Goal: Task Accomplishment & Management: Manage account settings

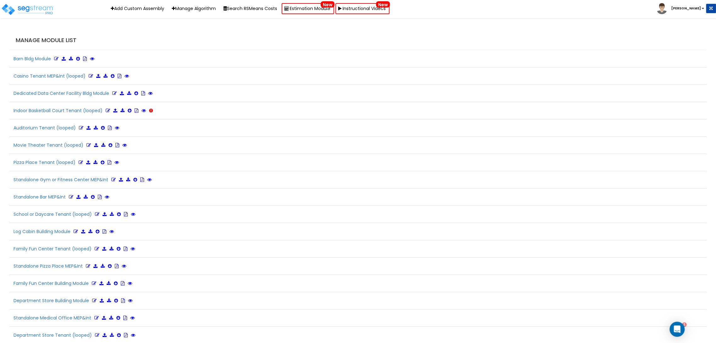
scroll to position [1460, 0]
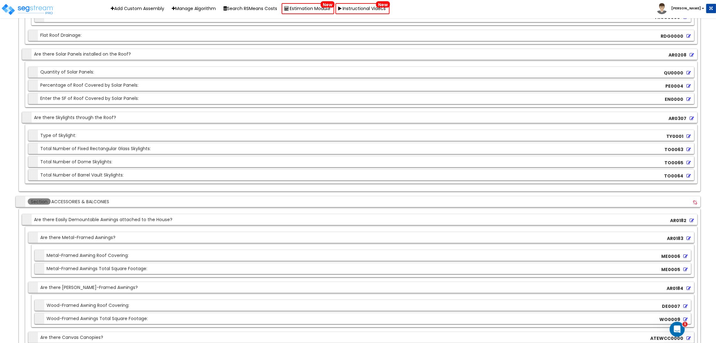
scroll to position [2340, 0]
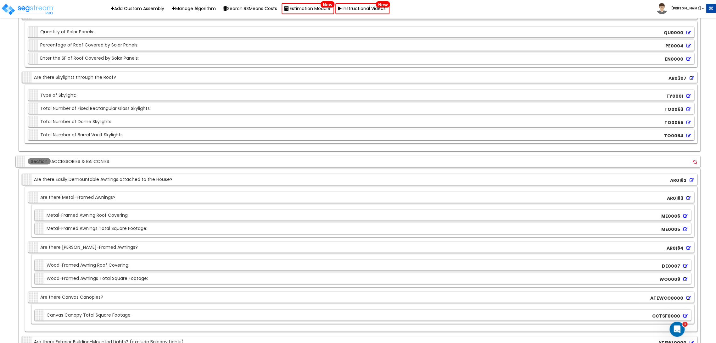
click at [161, 90] on div "Section Type of Skylight: TY0001" at bounding box center [360, 95] width 665 height 11
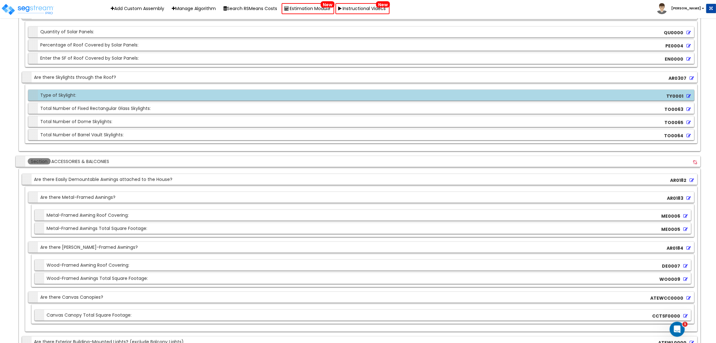
click at [687, 94] on icon at bounding box center [688, 96] width 4 height 4
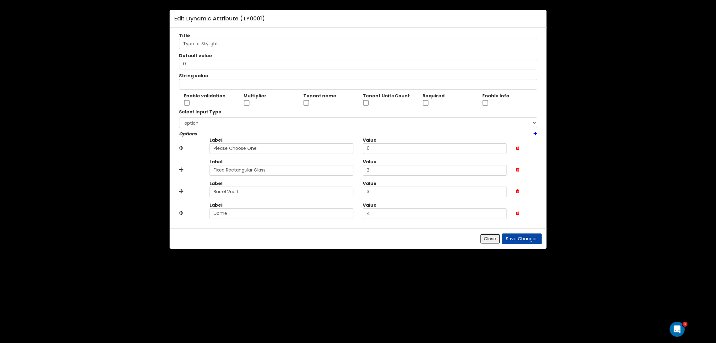
click at [485, 238] on button "Close" at bounding box center [490, 239] width 20 height 11
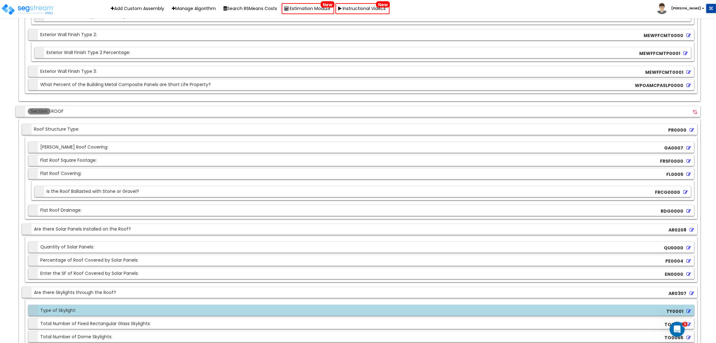
scroll to position [2061, 0]
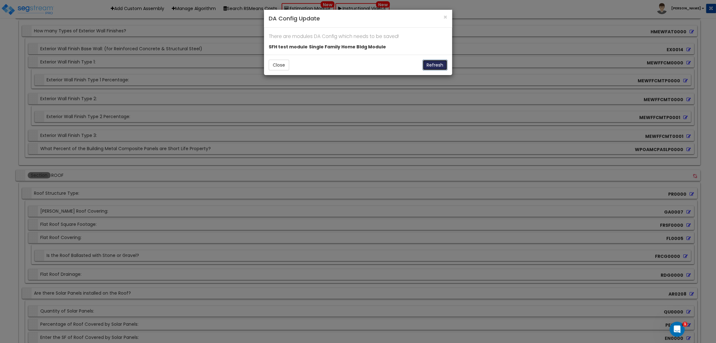
click at [431, 65] on button "Refresh" at bounding box center [434, 65] width 25 height 11
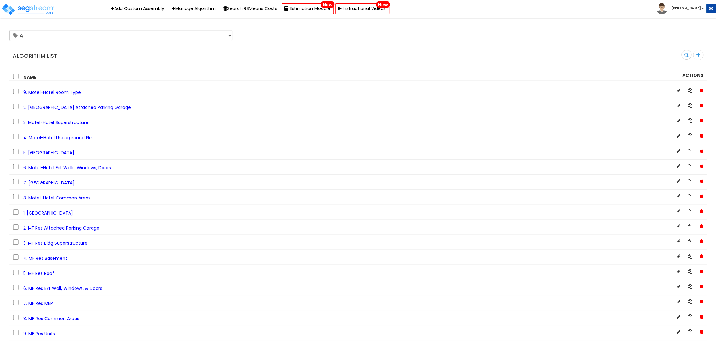
scroll to position [303, 0]
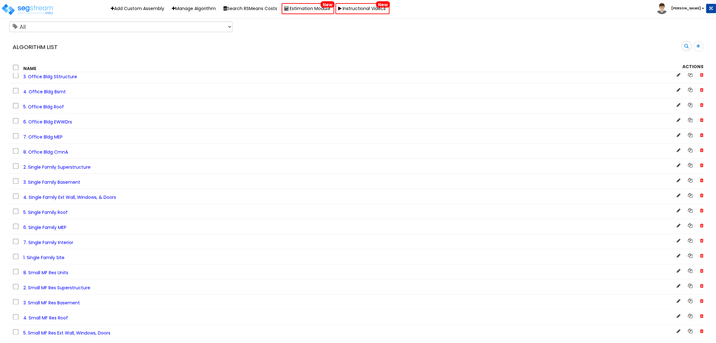
click at [60, 216] on span "5. Single Family Roof" at bounding box center [45, 212] width 44 height 6
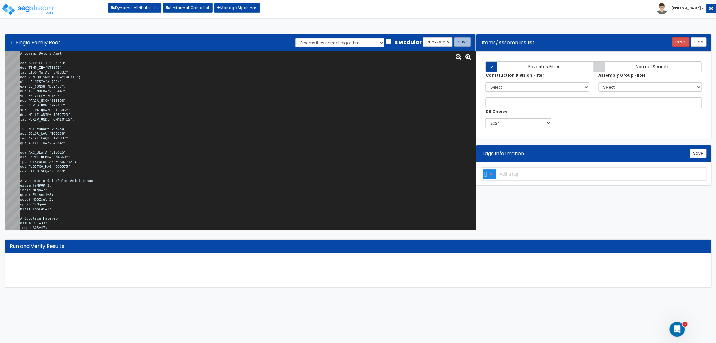
click at [292, 92] on textarea at bounding box center [247, 140] width 455 height 179
click at [219, 147] on textarea at bounding box center [247, 140] width 455 height 179
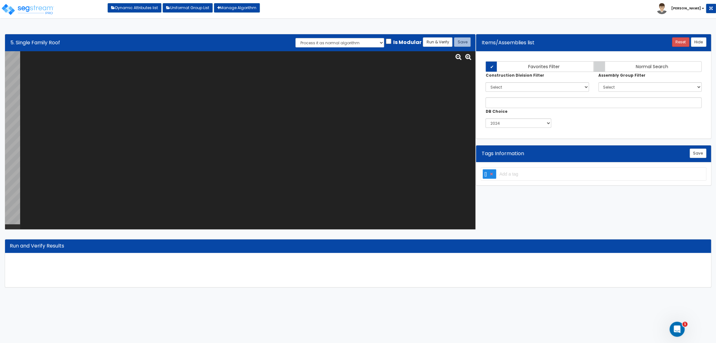
paste textarea "# Single Family Roof var BLDG_STRY="NU0054"; var BLDG_HT="HO0053"; var BLDG_FP_…"
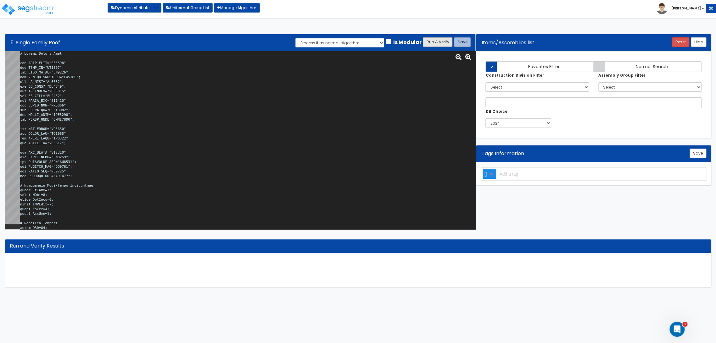
type textarea "# Single Family Roof var BLDG_STRY="NU0054"; var BLDG_HT="HO0053"; var BLDG_FP_…"
click at [435, 42] on button "Run & Verify" at bounding box center [438, 41] width 30 height 9
click at [459, 42] on button "Save" at bounding box center [462, 41] width 17 height 9
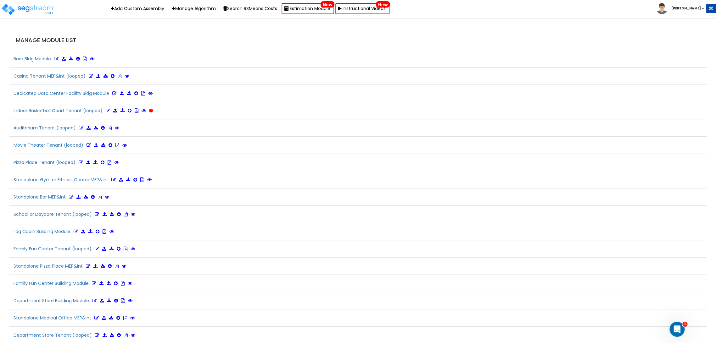
scroll to position [1460, 0]
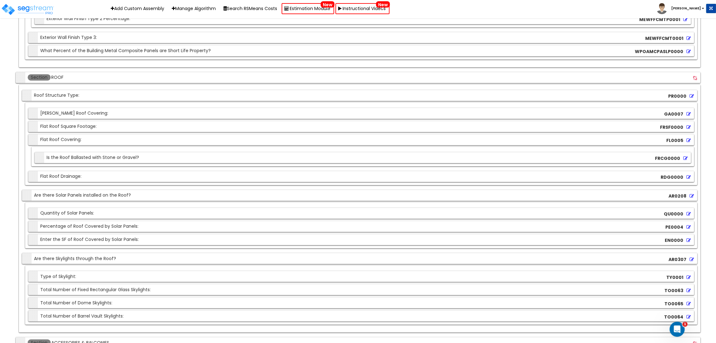
scroll to position [2229, 0]
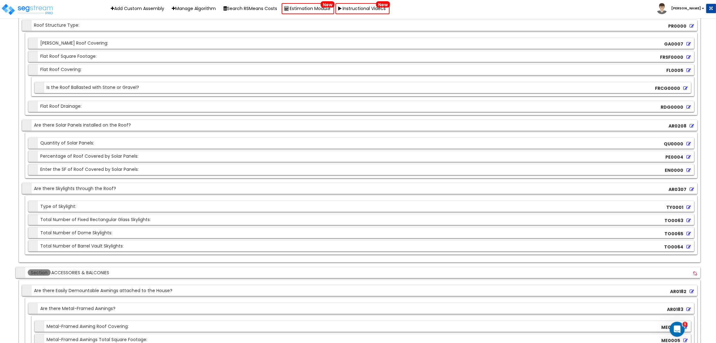
click at [76, 241] on div "Section Total Number of Barrel Vault Skylights:" at bounding box center [77, 246] width 94 height 11
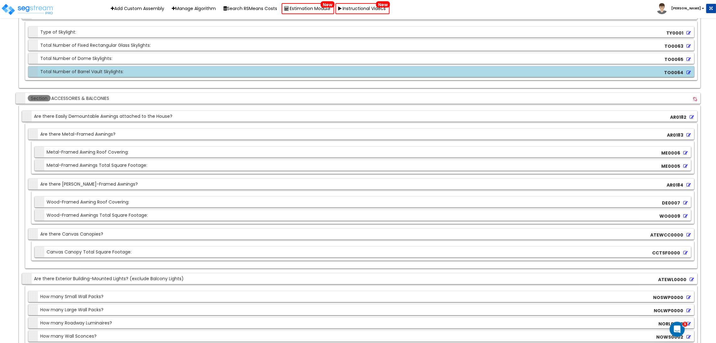
scroll to position [9915, 0]
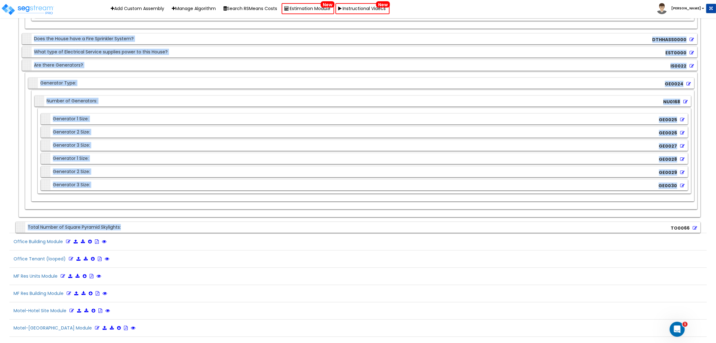
click at [178, 222] on div "Section Total Number of Square Pyramid Skylights: TO0066" at bounding box center [358, 227] width 684 height 11
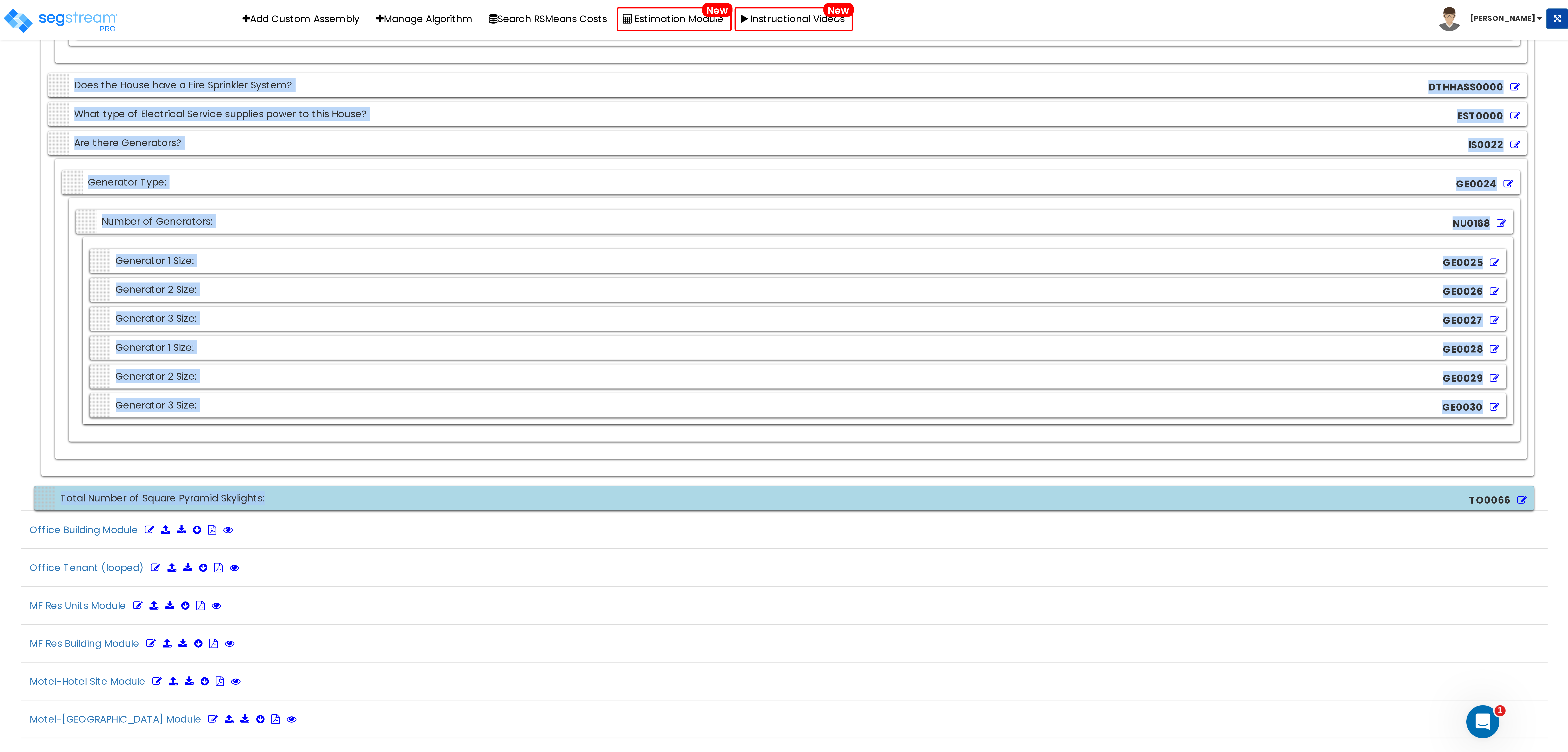
scroll to position [5625, 0]
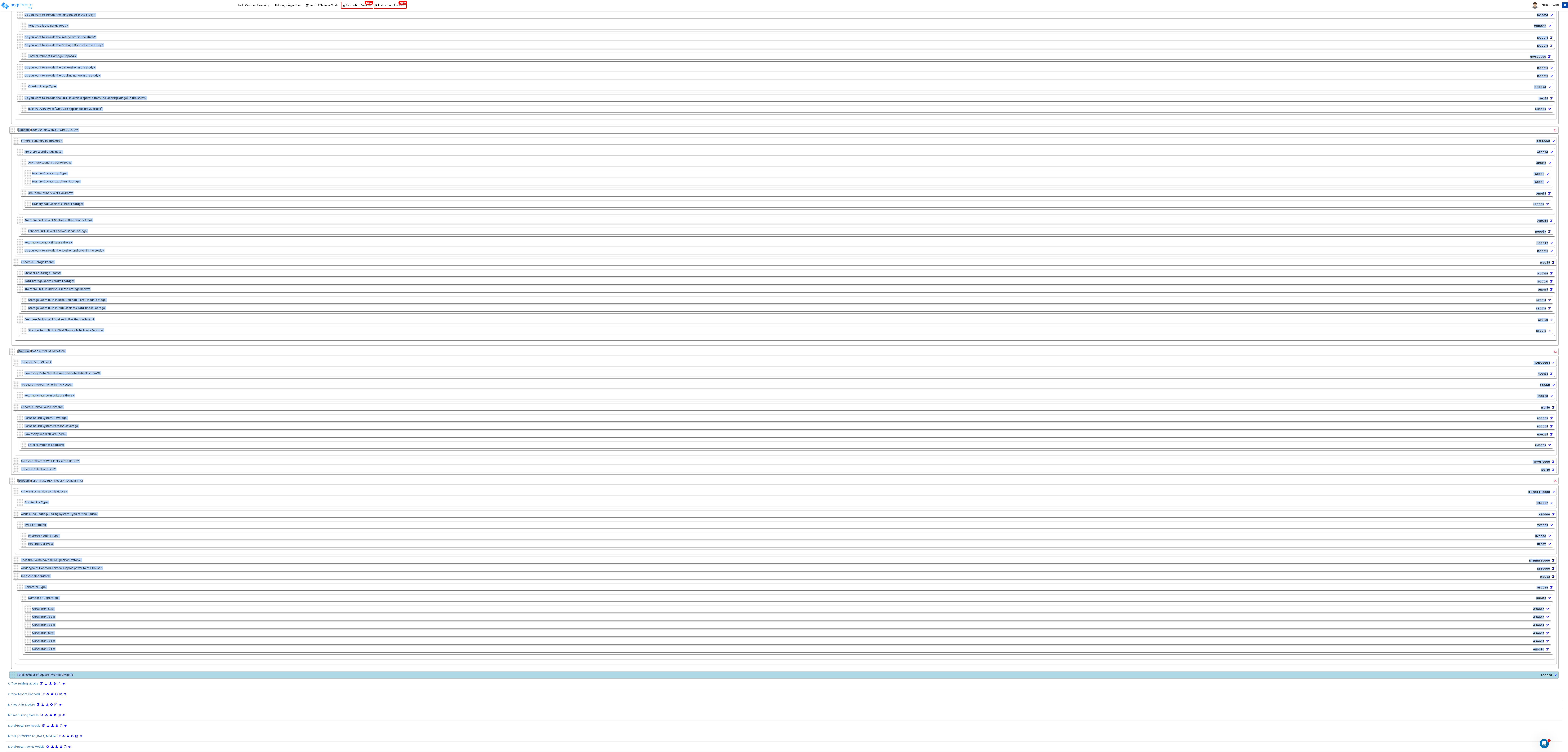
click at [255, 209] on div "Section Hydronic Heating Type: HY0000 Section Heating Fuel Type: HE0011" at bounding box center [786, 539] width 1536 height 20
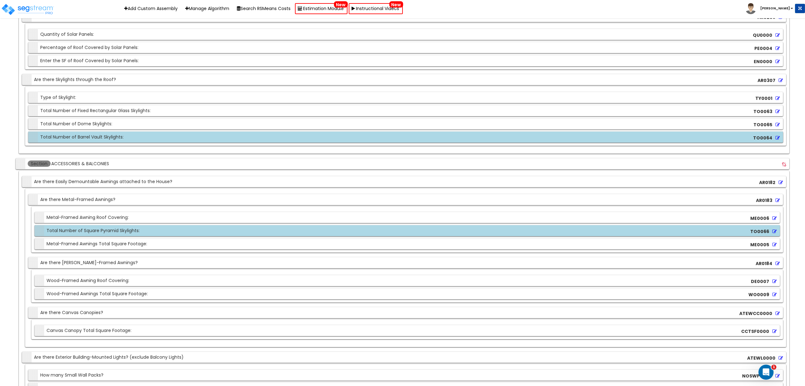
scroll to position [2336, 0]
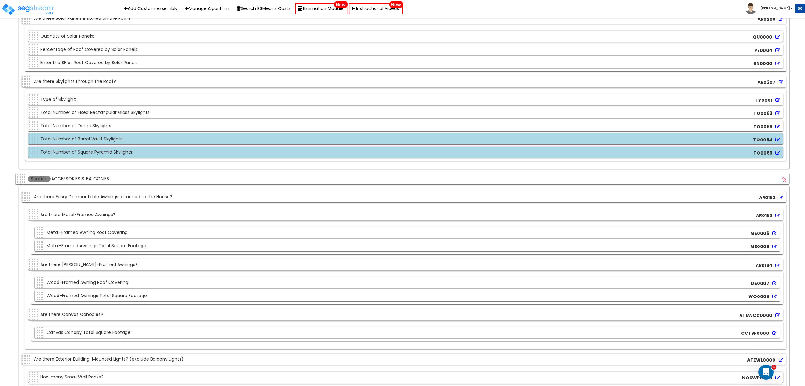
click at [715, 82] on icon at bounding box center [781, 82] width 4 height 4
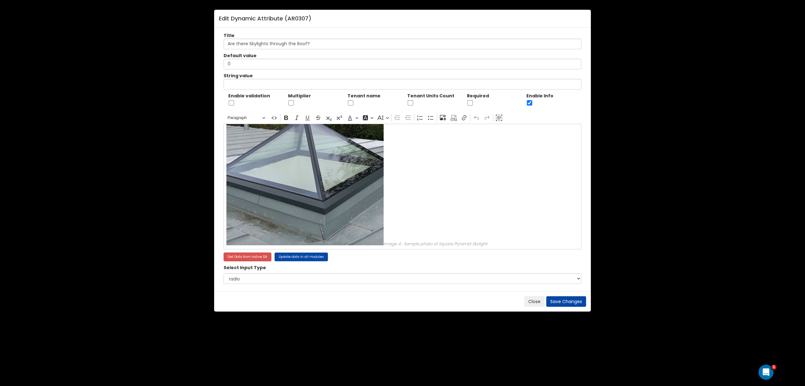
scroll to position [399, 0]
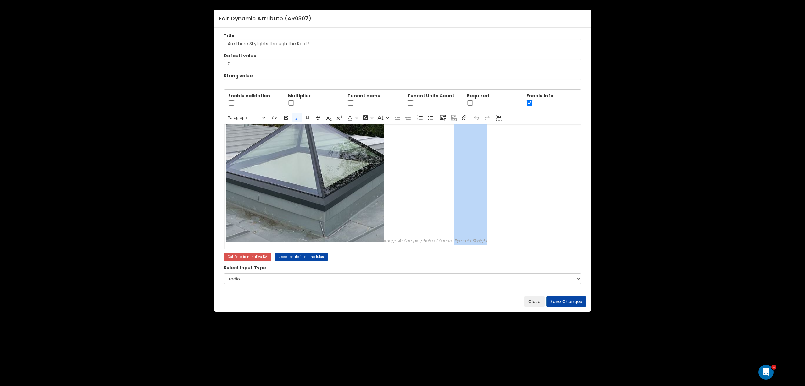
drag, startPoint x: 503, startPoint y: 246, endPoint x: 456, endPoint y: 249, distance: 47.9
click at [456, 249] on div "⁠⁠⁠⁠⁠⁠⁠ Image 1 : Sample photo of Fixed Rectangular Glass Skylight Image 2 : Sa…" at bounding box center [403, 187] width 358 height 126
copy icon "Pyramid Skylight"
click at [561, 304] on button "Save Changes" at bounding box center [566, 302] width 40 height 11
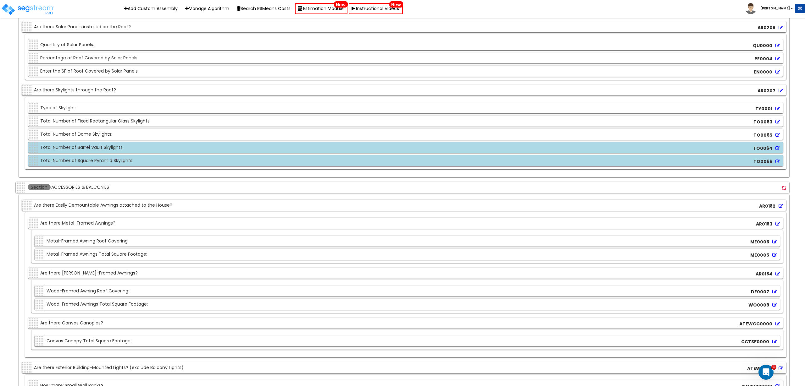
scroll to position [2366, 0]
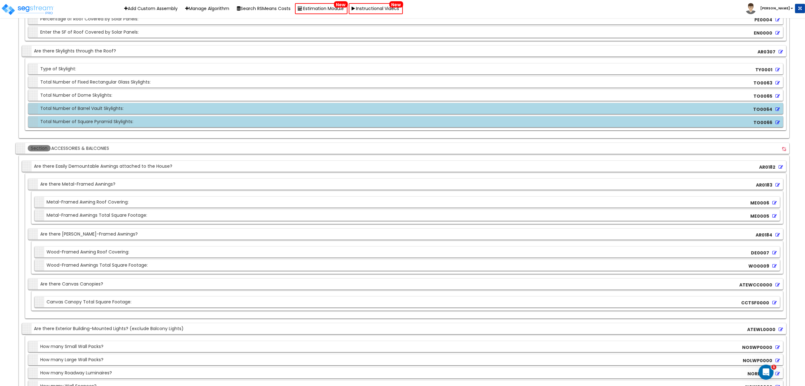
click at [715, 69] on div "TY0001" at bounding box center [768, 69] width 28 height 9
click at [715, 69] on icon at bounding box center [777, 70] width 4 height 4
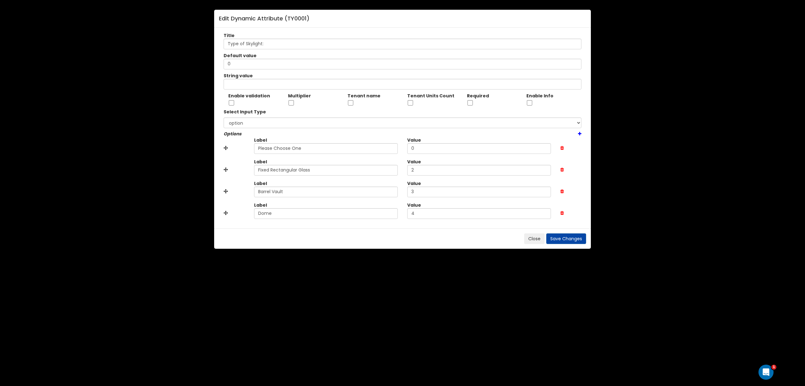
click at [579, 134] on icon at bounding box center [579, 134] width 3 height 4
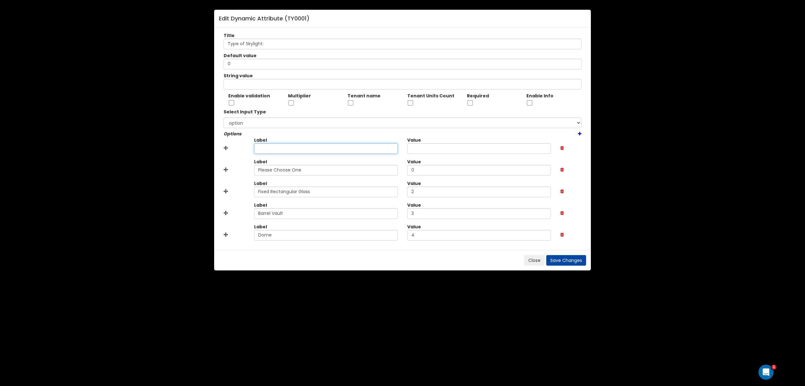
click at [290, 148] on input "text" at bounding box center [326, 148] width 144 height 11
type input "Square Pyramid"
click at [430, 152] on input "text" at bounding box center [479, 148] width 144 height 11
type input "5"
drag, startPoint x: 226, startPoint y: 148, endPoint x: 225, endPoint y: 237, distance: 89.0
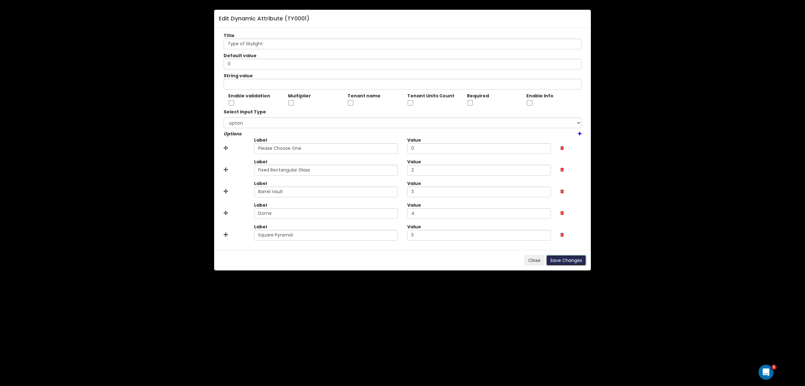
click at [576, 264] on button "Save Changes" at bounding box center [566, 260] width 40 height 11
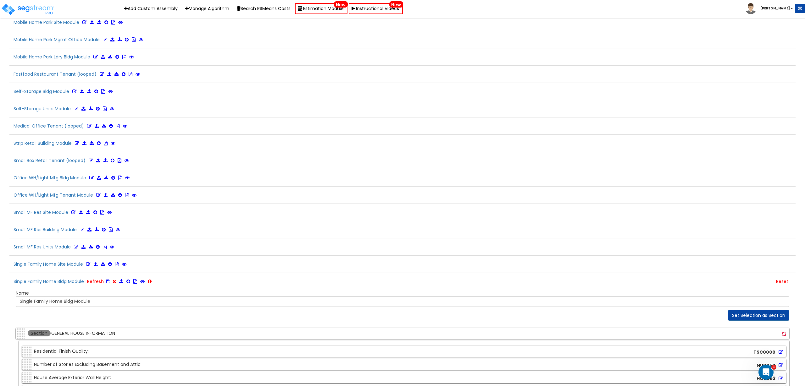
scroll to position [1415, 0]
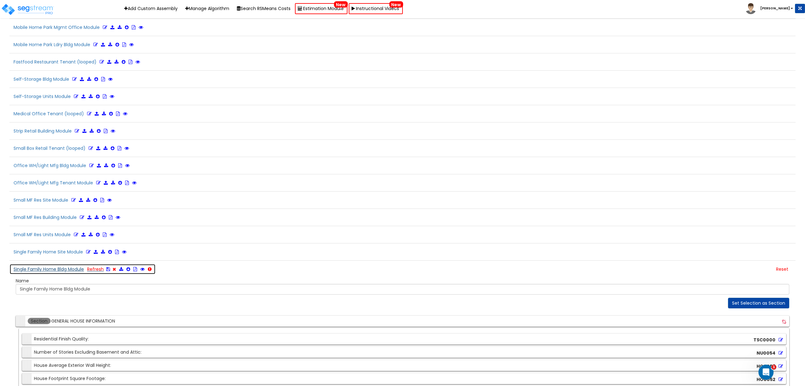
click at [109, 269] on icon at bounding box center [108, 269] width 4 height 4
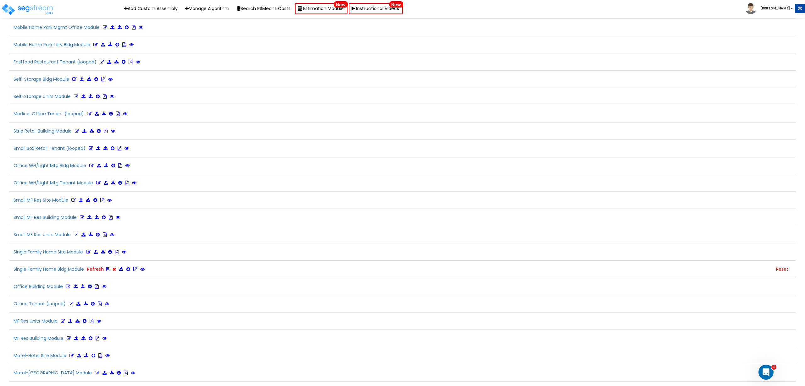
click at [391, 122] on div "Medical Office Tenant (looped)" at bounding box center [402, 115] width 786 height 14
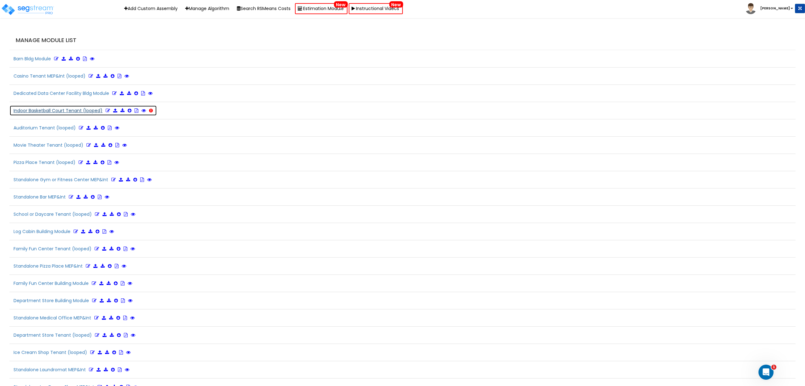
click at [108, 109] on icon at bounding box center [108, 110] width 4 height 4
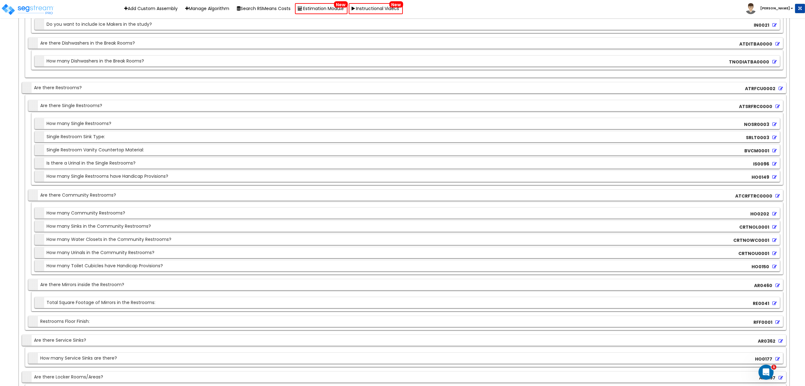
scroll to position [3151, 0]
